Goal: Task Accomplishment & Management: Manage account settings

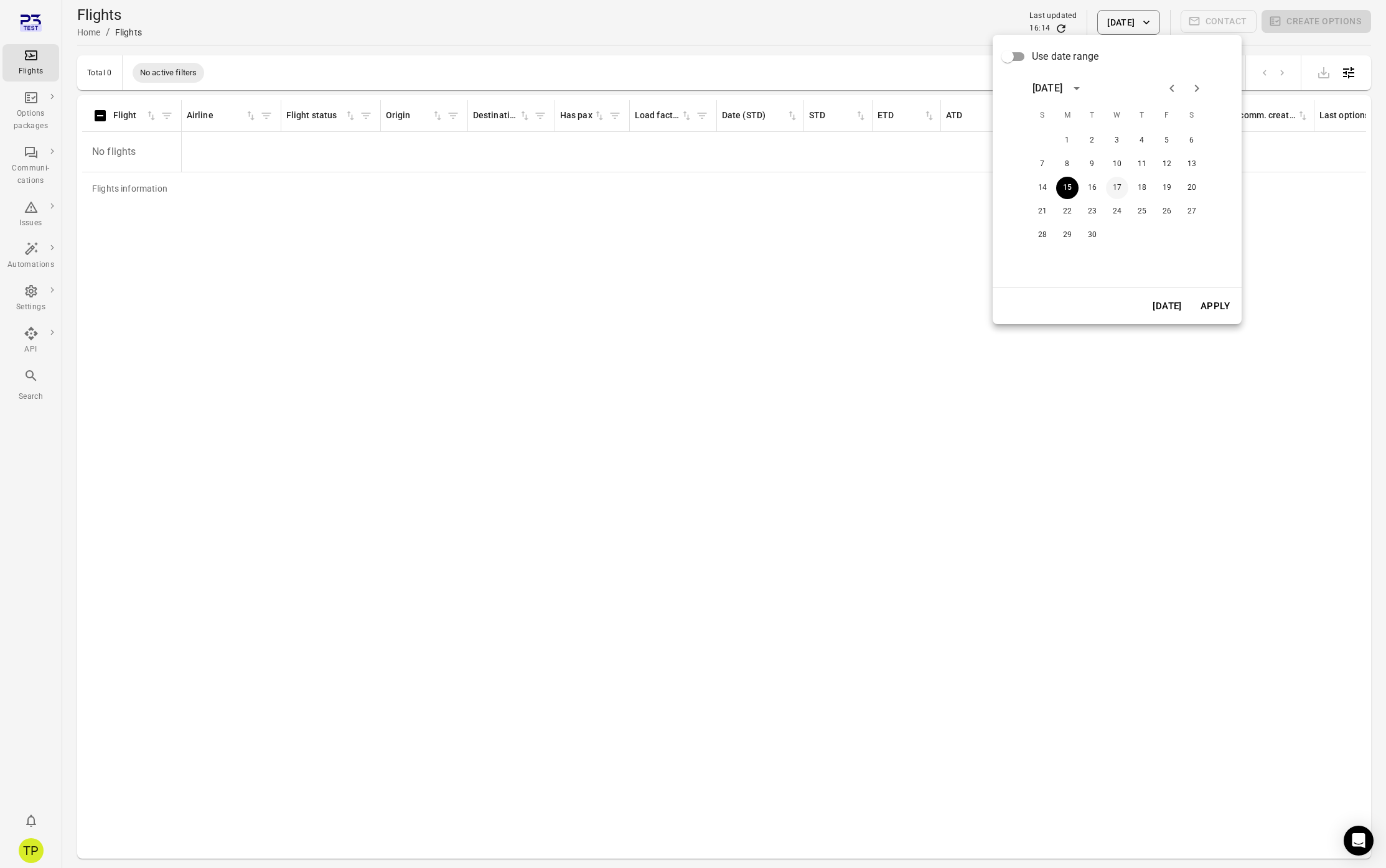
click at [1117, 186] on button "17" at bounding box center [1117, 188] width 23 height 23
click at [1212, 305] on button "Apply" at bounding box center [1215, 306] width 43 height 26
click at [1134, 25] on button "[DATE]" at bounding box center [1129, 23] width 63 height 25
click at [1165, 190] on button "19" at bounding box center [1167, 188] width 23 height 23
click at [1208, 308] on button "Apply" at bounding box center [1215, 306] width 43 height 26
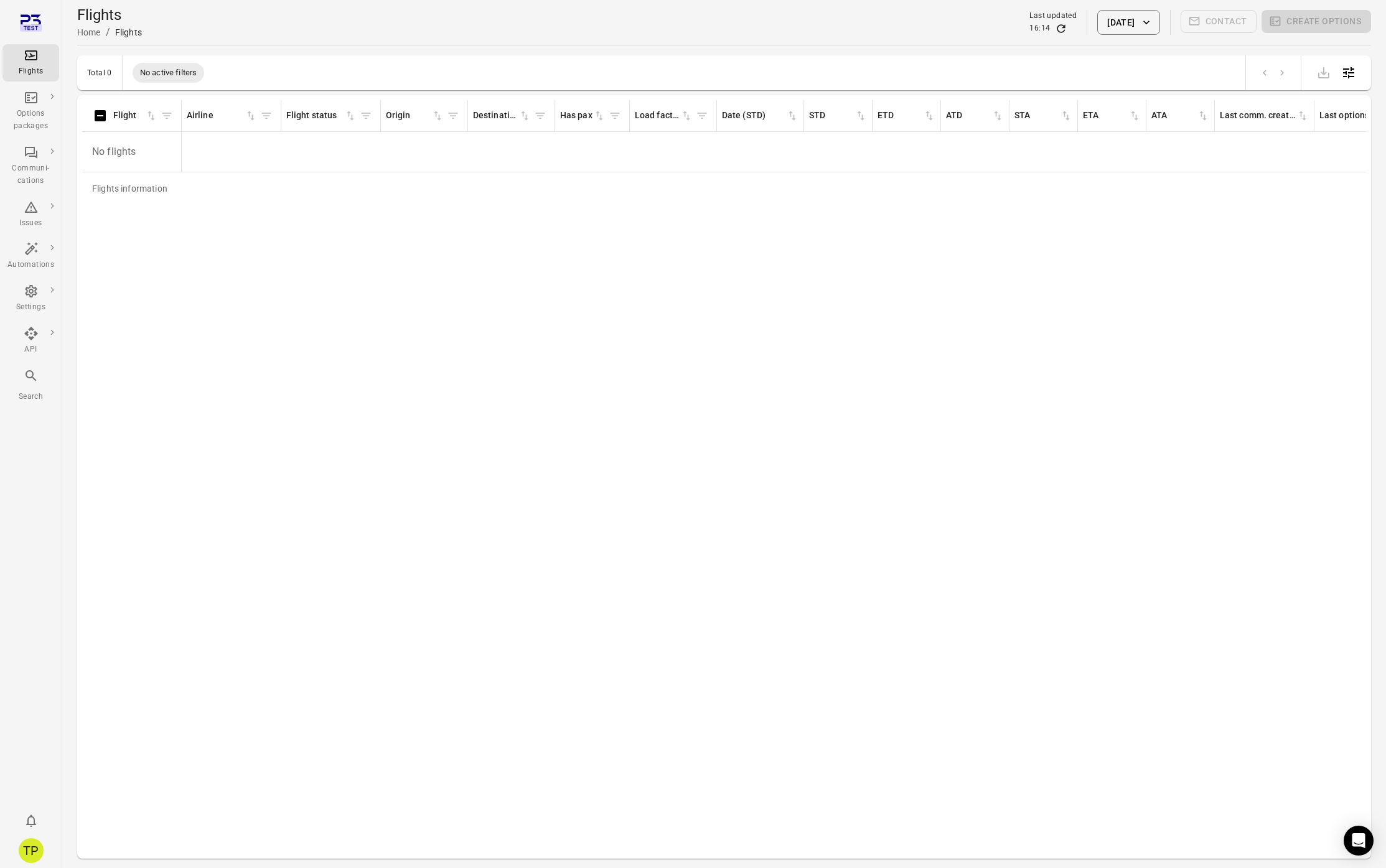
click at [1129, 16] on button "[DATE]" at bounding box center [1129, 23] width 63 height 25
click at [1042, 211] on button "21" at bounding box center [1042, 211] width 23 height 23
click at [1205, 304] on button "Apply" at bounding box center [1215, 306] width 43 height 26
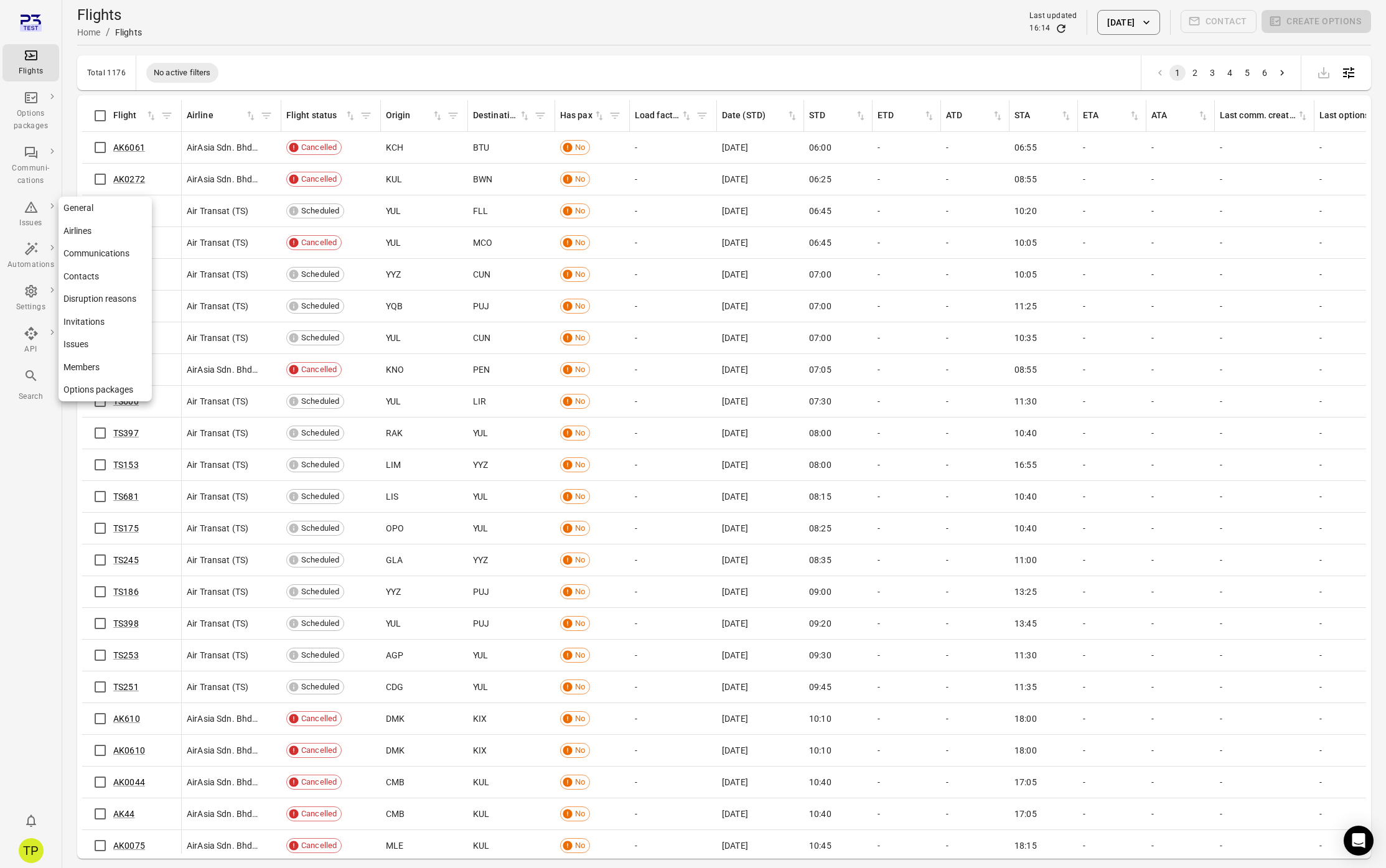
click at [92, 203] on link "General" at bounding box center [105, 207] width 93 height 23
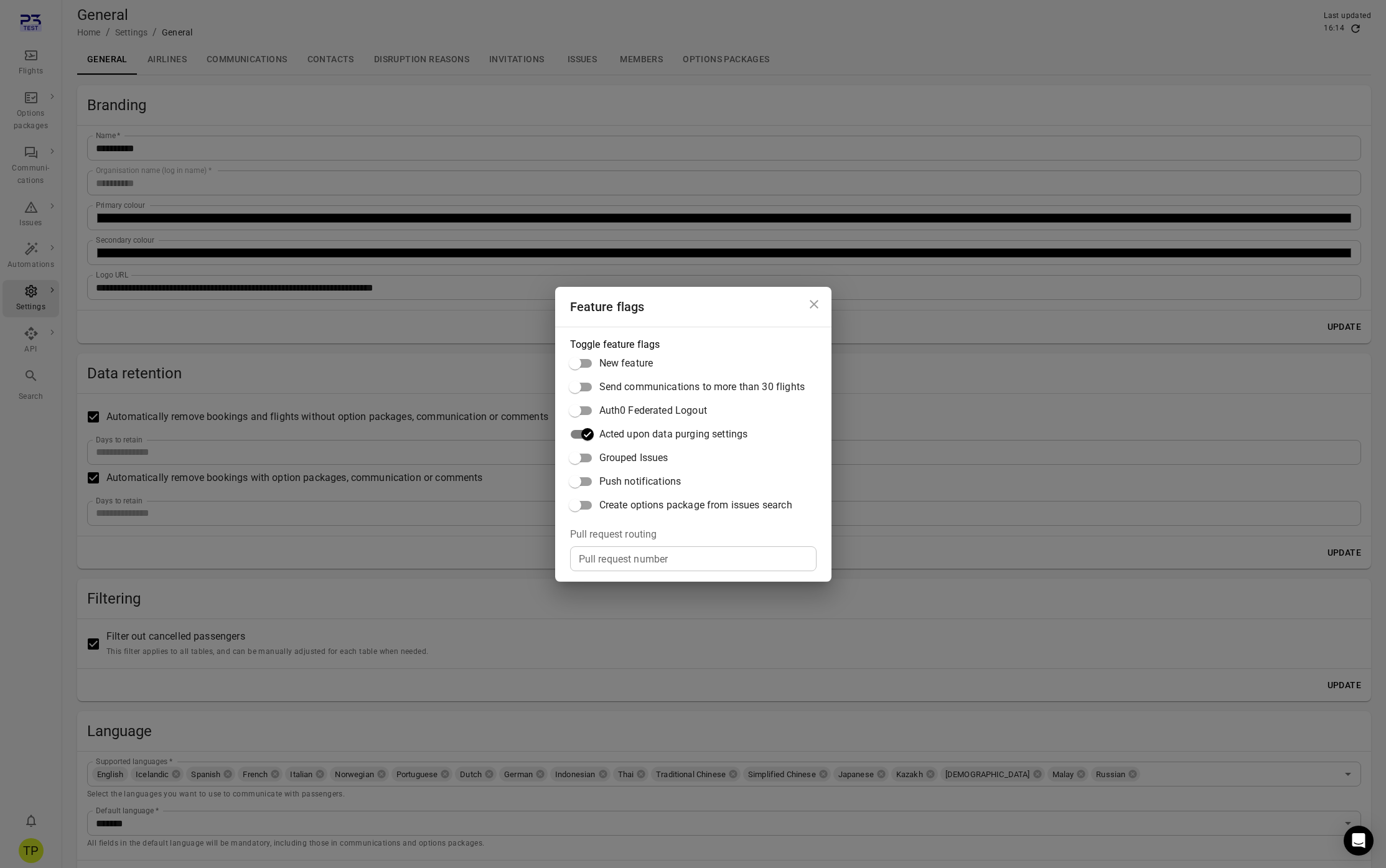
click at [808, 303] on icon "Close dialog" at bounding box center [814, 304] width 15 height 15
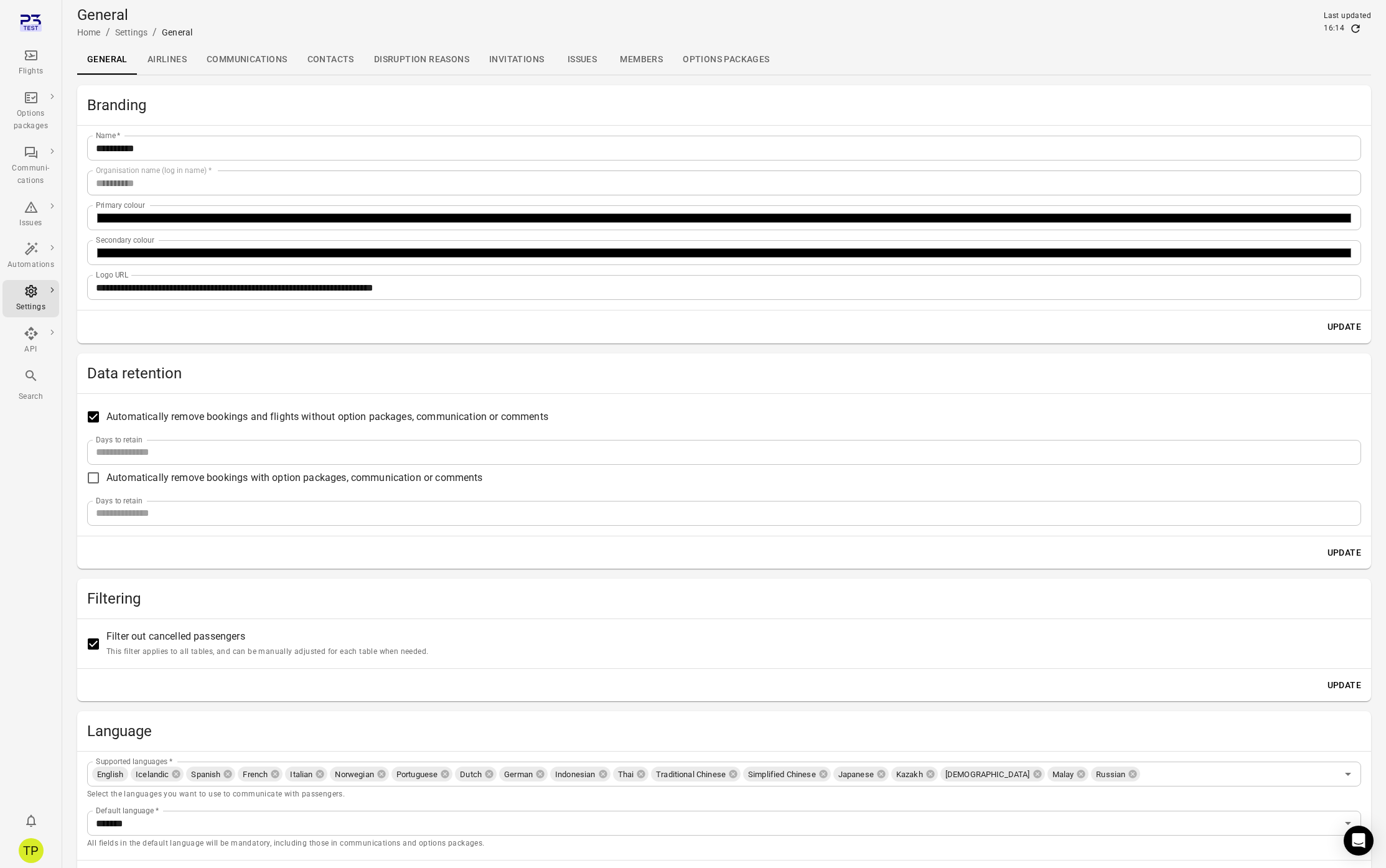
click at [1334, 550] on button "Update" at bounding box center [1345, 553] width 44 height 23
